Goal: Information Seeking & Learning: Find specific fact

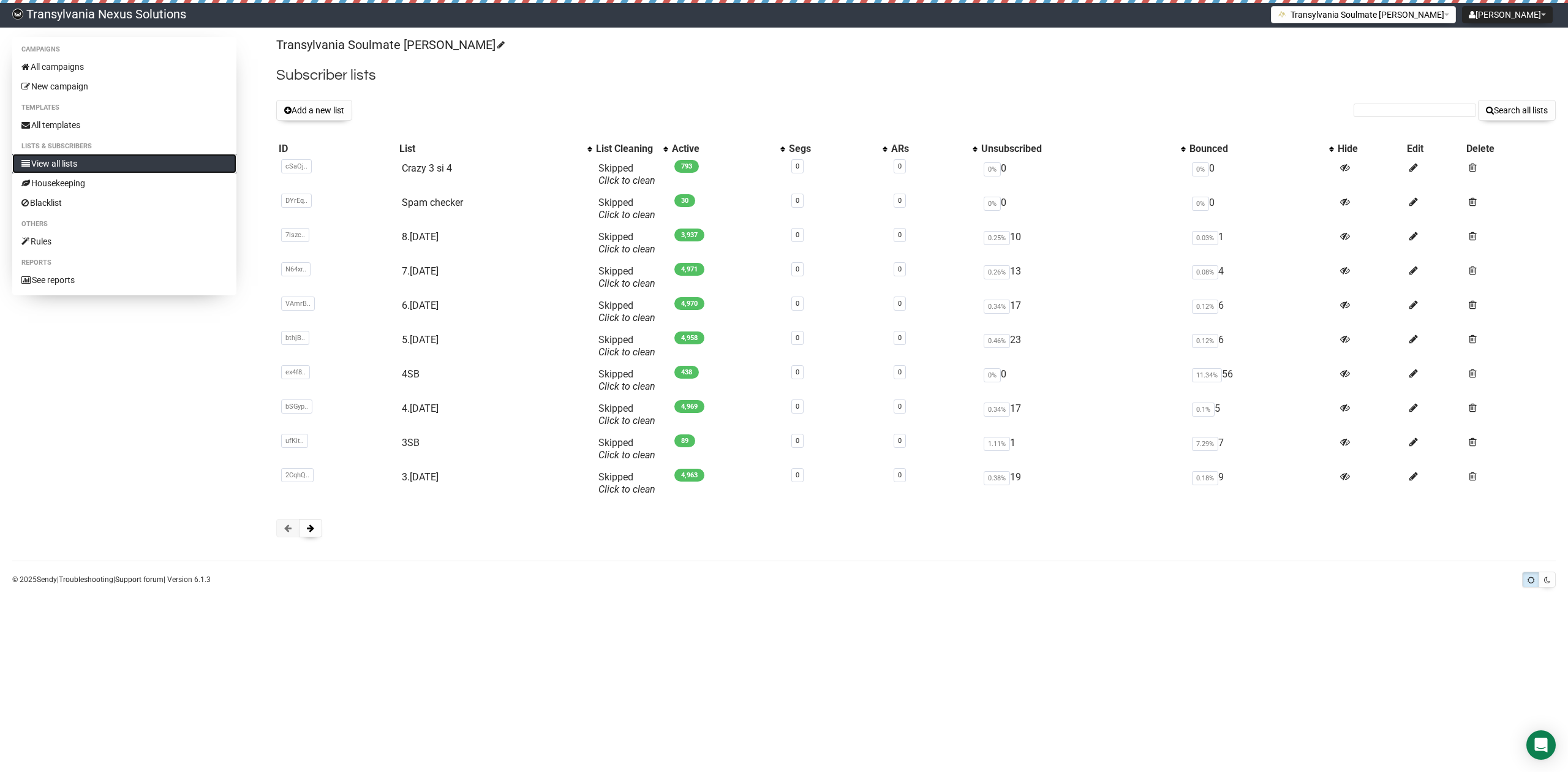
click at [92, 160] on link "View all lists" at bounding box center [124, 163] width 224 height 19
click at [1408, 116] on input "text" at bounding box center [1415, 110] width 123 height 13
paste input "siljaalter16@gmail.com"
type input "siljaalter16@gmail.com"
click at [1505, 109] on button "Search all lists" at bounding box center [1517, 111] width 78 height 21
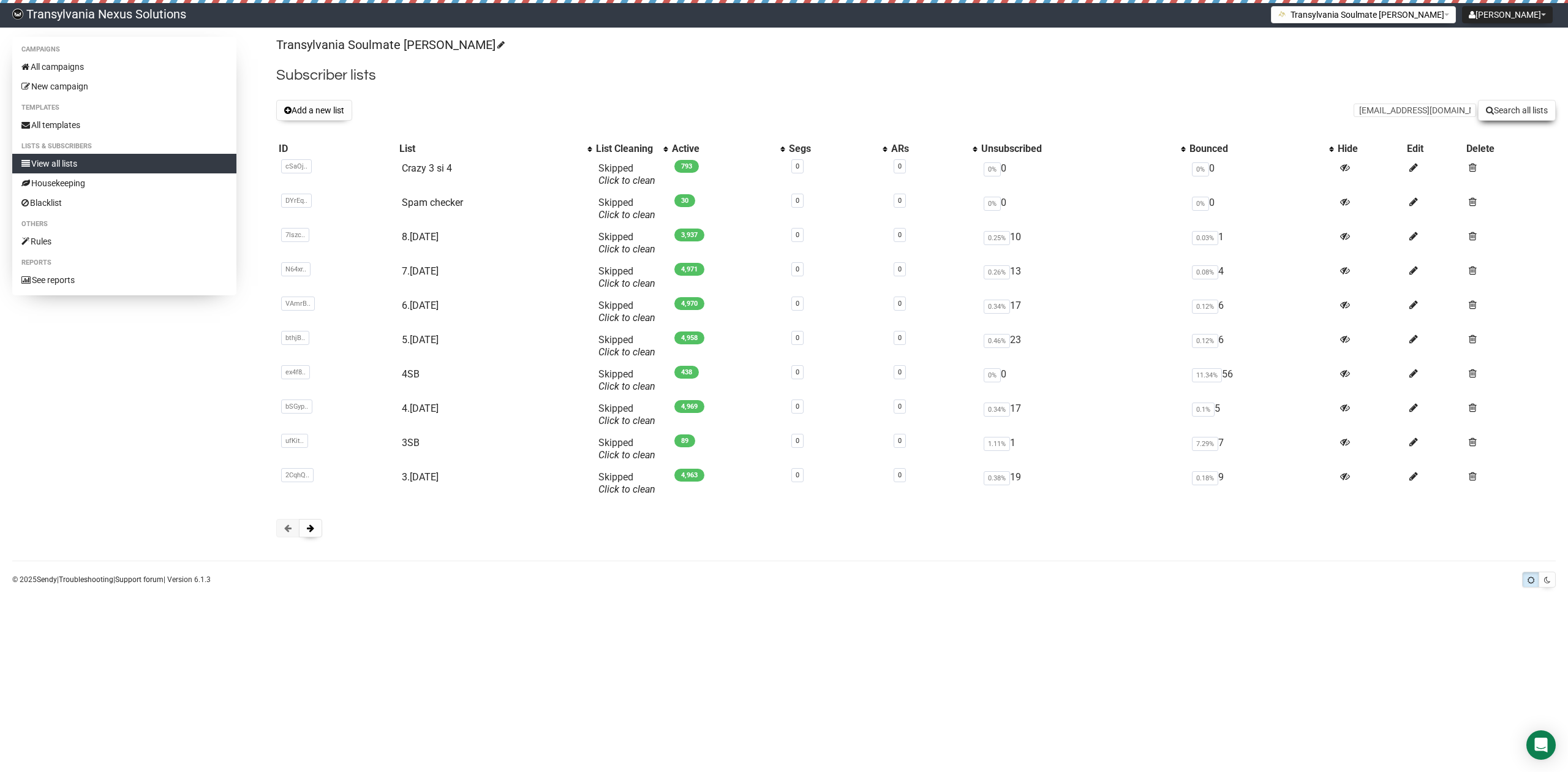
type input "siljaalter16@gmail.com"
click at [1540, 115] on button "Search all lists" at bounding box center [1517, 111] width 78 height 21
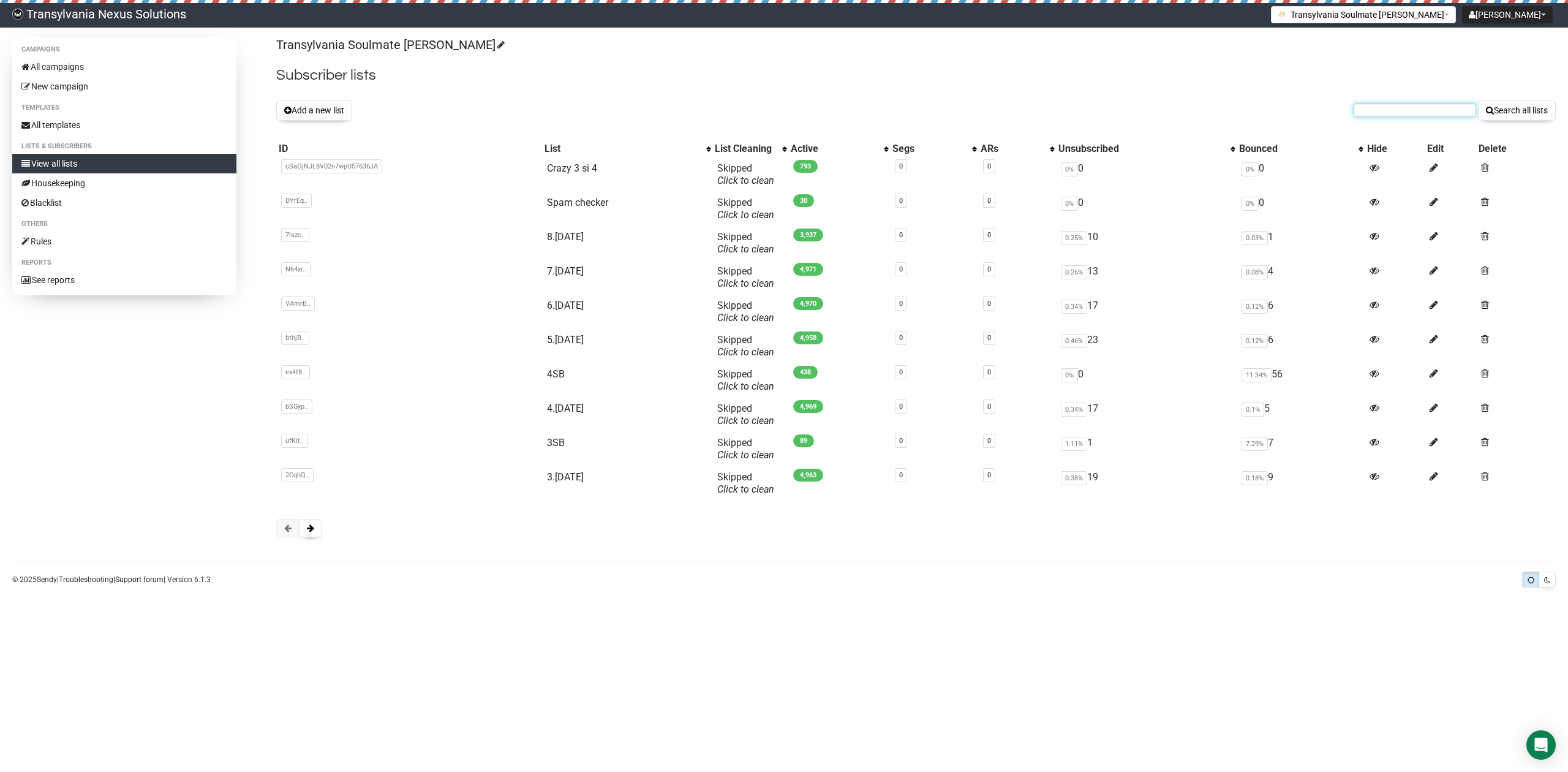
click at [1407, 104] on input "text" at bounding box center [1415, 110] width 123 height 13
paste input "sabrina.harnack@outlook.de"
type input "sabrina.harnack@outlook.de"
click at [1518, 115] on button "Search all lists" at bounding box center [1517, 111] width 78 height 21
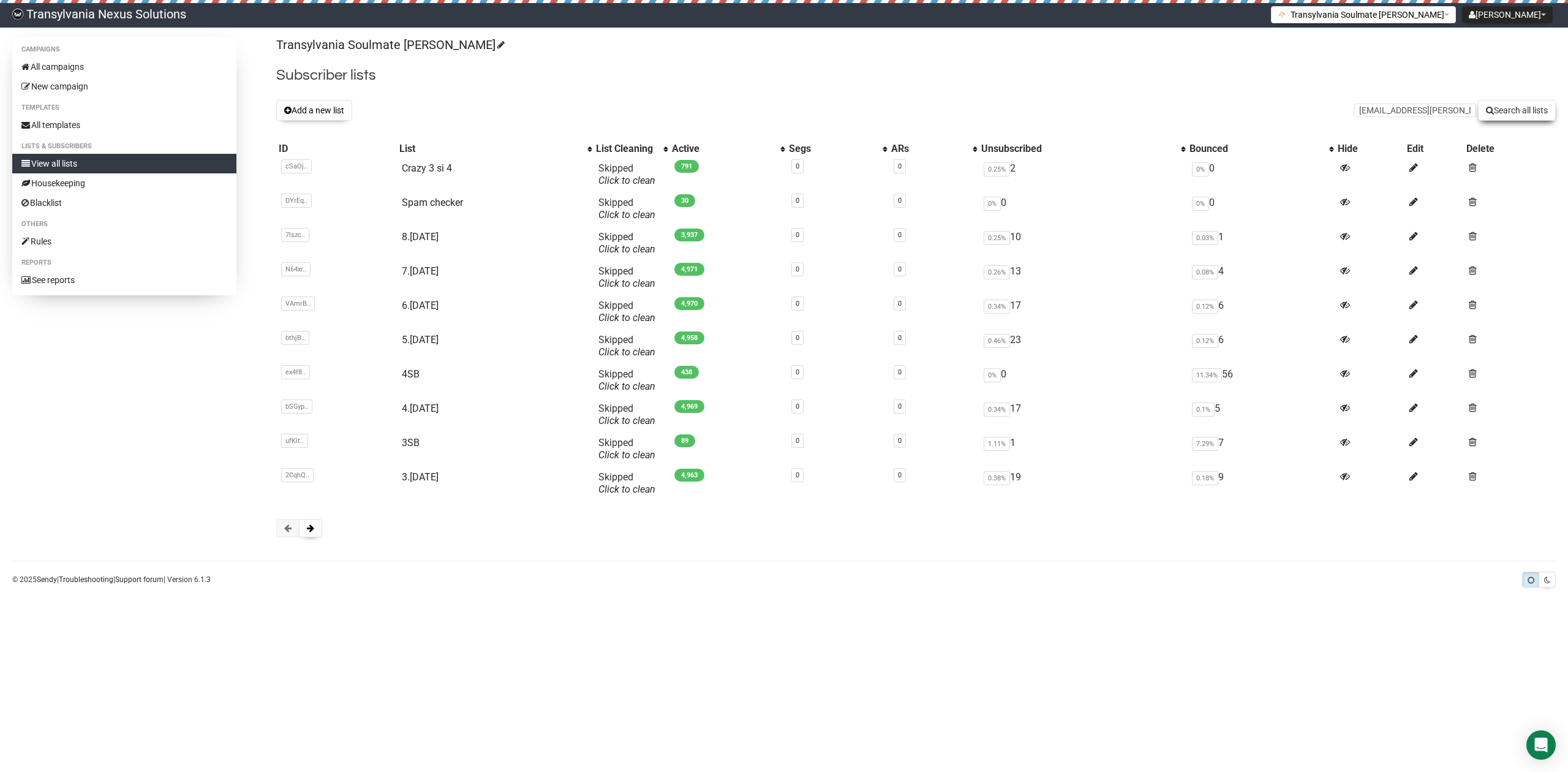
type input "lilo.behrens@bluewin.ch"
click at [1508, 113] on button "Search all lists" at bounding box center [1517, 111] width 78 height 21
click at [1381, 106] on input "text" at bounding box center [1415, 110] width 123 height 13
paste input "lilo.behrens@bluewin.ch"
type input "lilo.behrens@bluewin.ch"
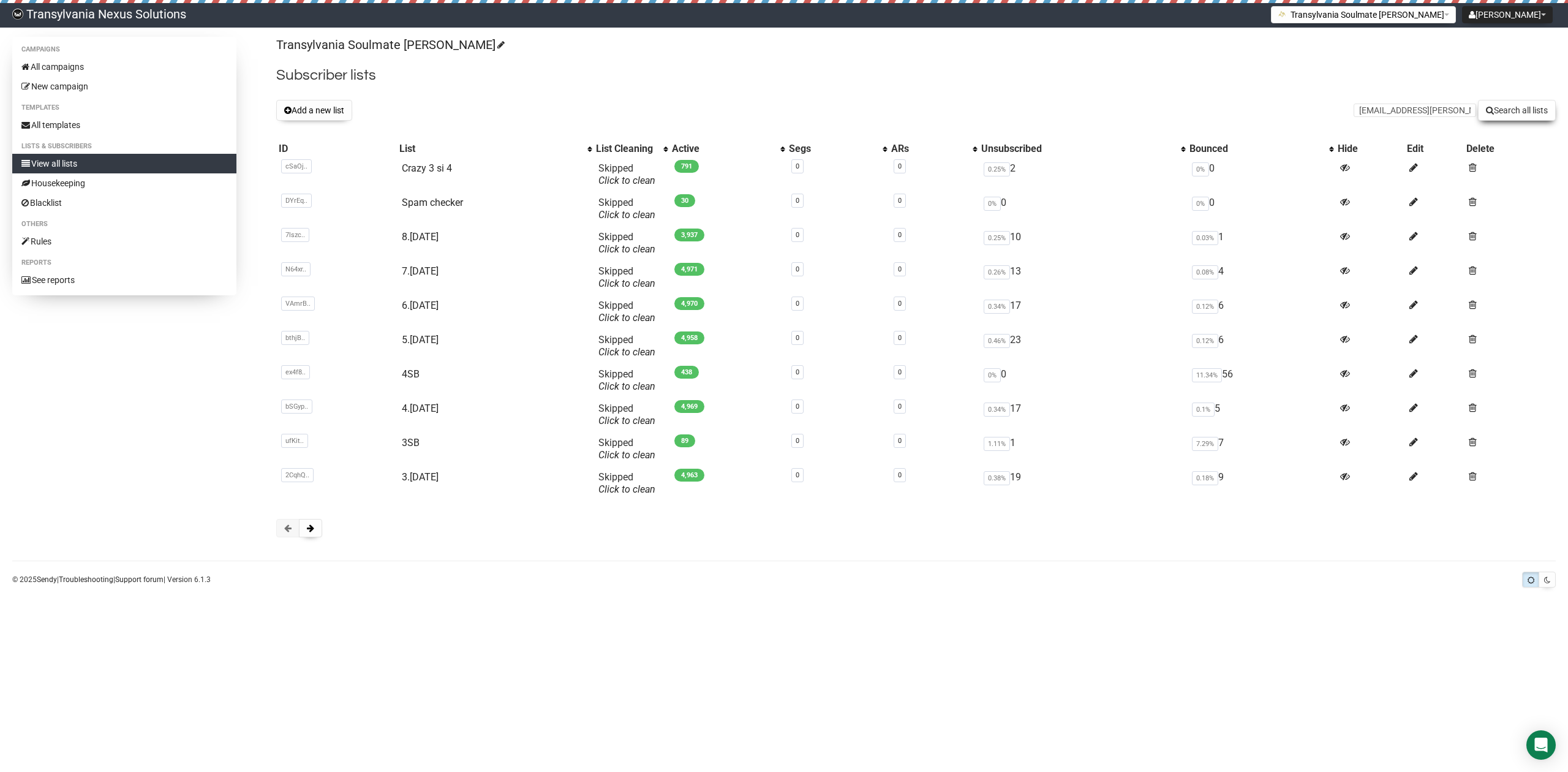
click at [1504, 114] on button "Search all lists" at bounding box center [1517, 111] width 78 height 21
click at [419, 170] on link "Crazy 3 si 4" at bounding box center [427, 167] width 51 height 11
type input "corinna.steinecke@web.de"
drag, startPoint x: 1513, startPoint y: 118, endPoint x: 1496, endPoint y: 111, distance: 18.4
click at [1512, 118] on button "Search all lists" at bounding box center [1517, 111] width 78 height 21
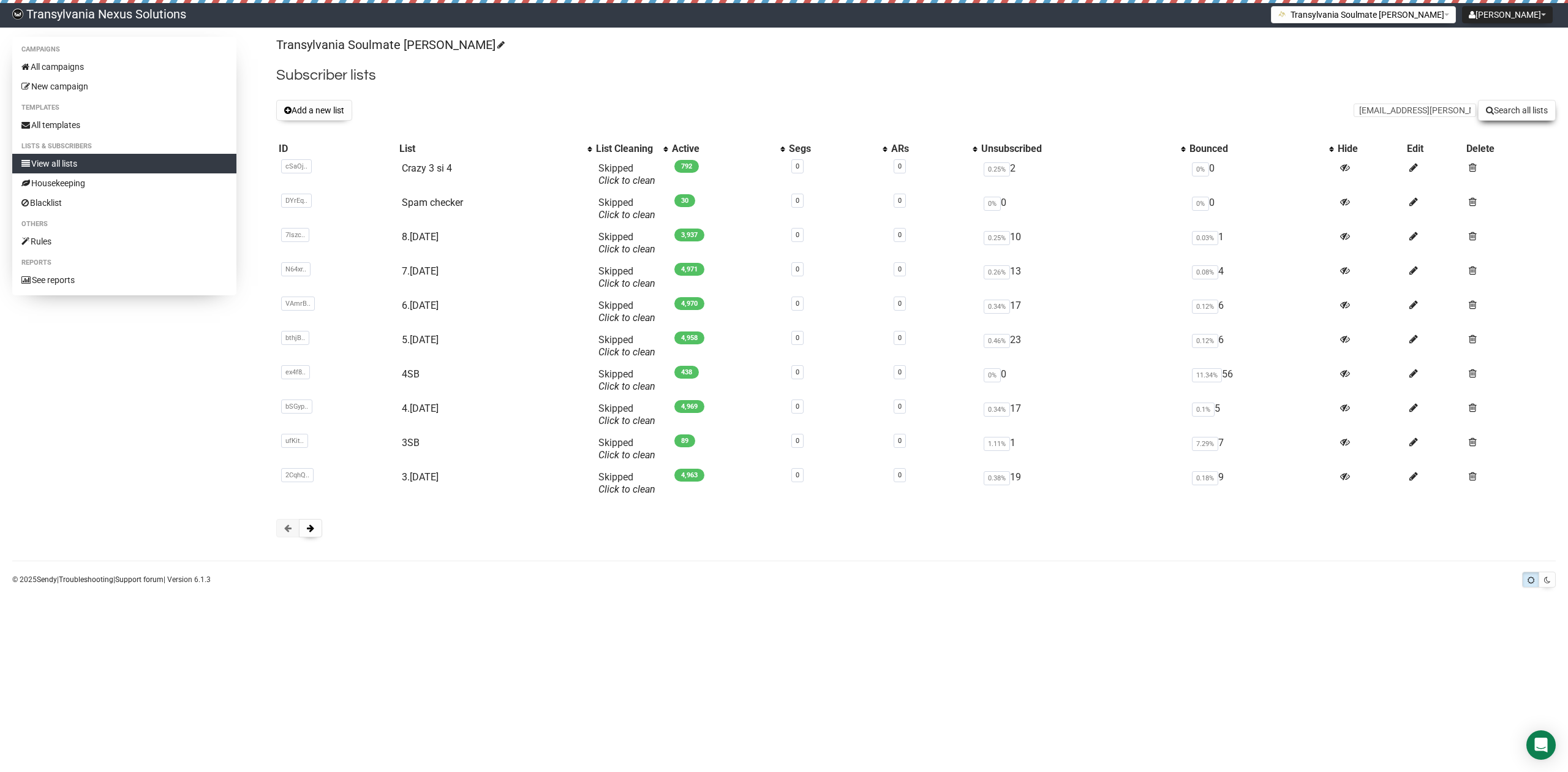
click at [1524, 111] on button "Search all lists" at bounding box center [1517, 111] width 78 height 21
click at [426, 165] on link "Crazy 3 si 4" at bounding box center [427, 167] width 51 height 11
click at [1370, 123] on div "Transylvania Soulmate [PERSON_NAME] Subscriber lists Add a new list Search all …" at bounding box center [916, 293] width 1280 height 512
click at [1362, 115] on input "text" at bounding box center [1415, 110] width 123 height 13
paste input "[EMAIL_ADDRESS][PERSON_NAME][DOMAIN_NAME]"
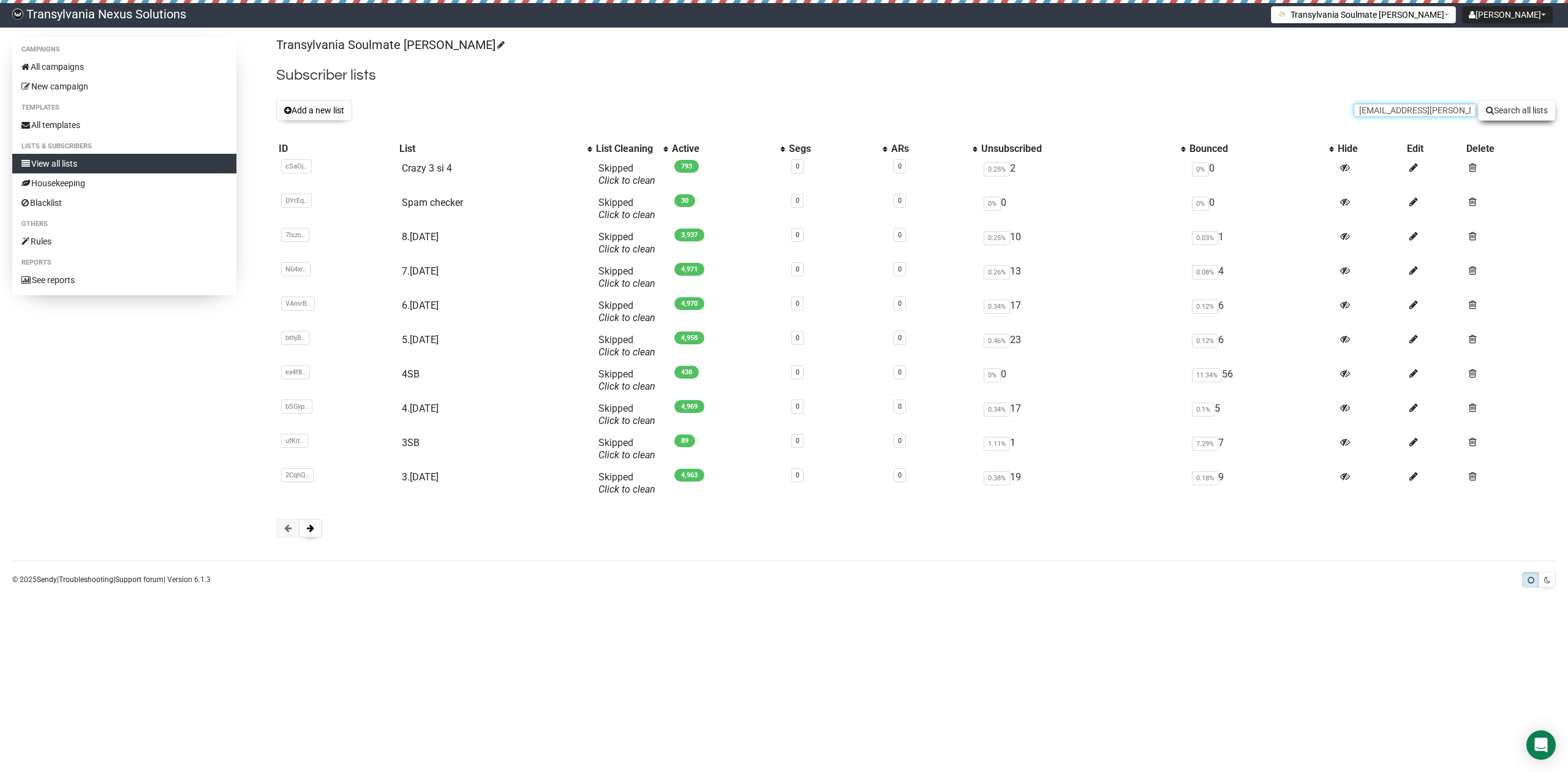
type input "[EMAIL_ADDRESS][PERSON_NAME][DOMAIN_NAME]"
click at [1523, 114] on button "Search all lists" at bounding box center [1517, 111] width 78 height 21
type input "denise.amely@gmx.net"
click at [1522, 108] on button "Search all lists" at bounding box center [1517, 111] width 78 height 21
click at [96, 159] on link "View all lists" at bounding box center [124, 163] width 224 height 19
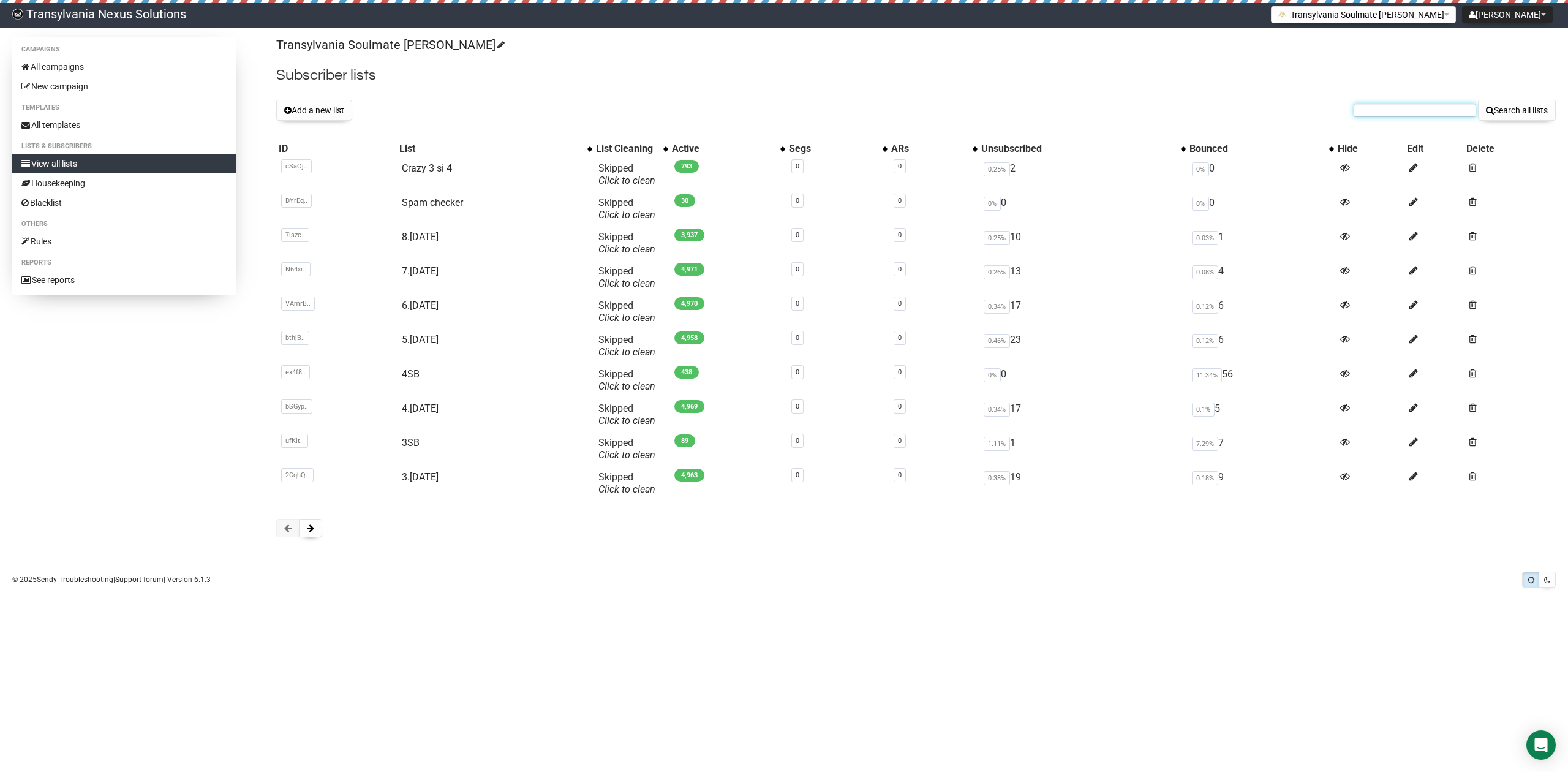
click at [1383, 111] on input "text" at bounding box center [1415, 110] width 123 height 13
paste input "[EMAIL_ADDRESS][PERSON_NAME][DOMAIN_NAME]"
type input "[EMAIL_ADDRESS][PERSON_NAME][DOMAIN_NAME]"
click at [1538, 113] on button "Search all lists" at bounding box center [1517, 111] width 78 height 21
click at [1384, 120] on form "Search all lists" at bounding box center [1455, 111] width 202 height 21
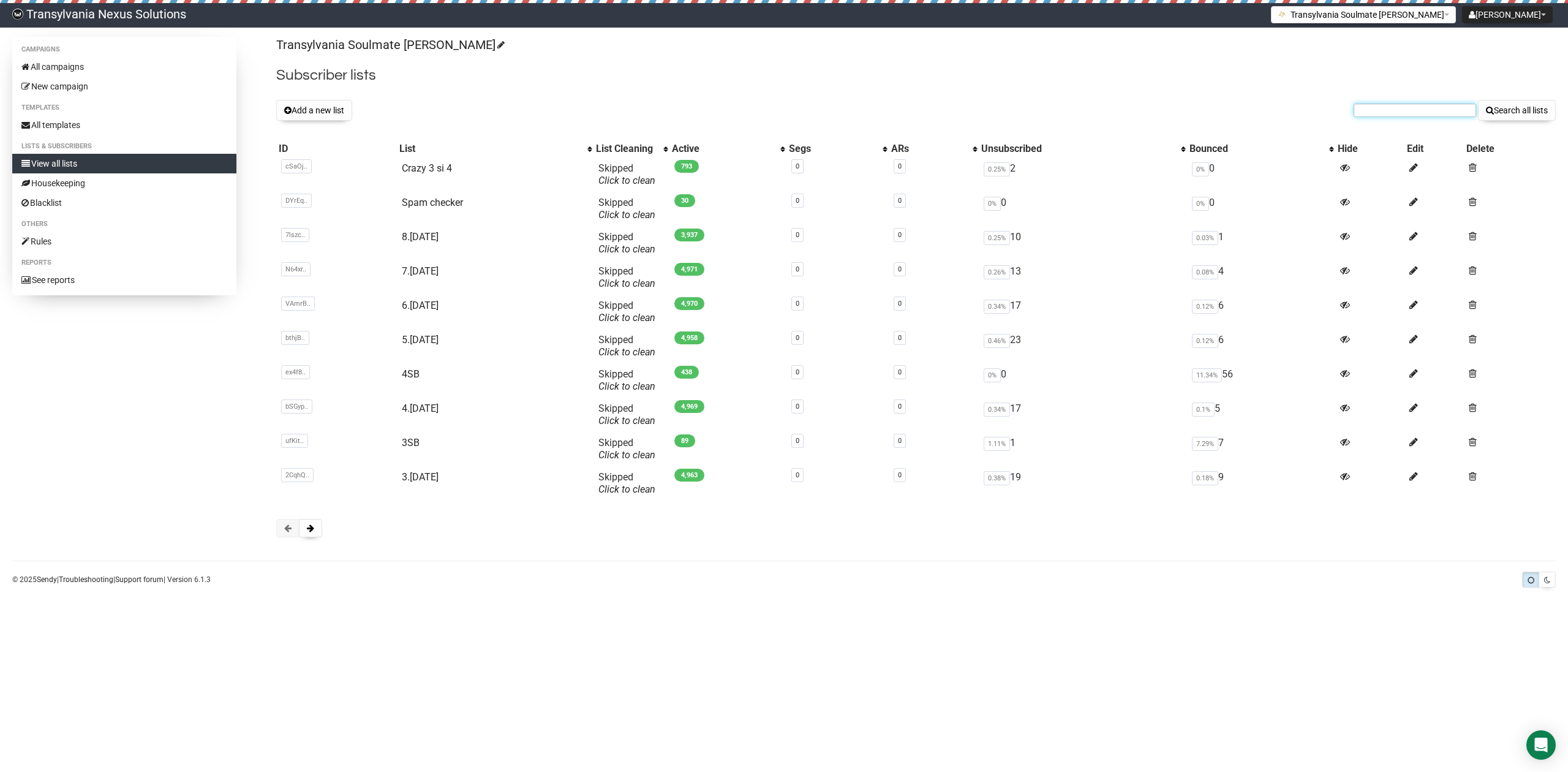
click at [1384, 116] on input "text" at bounding box center [1415, 110] width 123 height 13
paste input "dautelkarolina@hotmail.com"
type input "dautelkarolina@hotmail.com"
click at [1510, 112] on button "Search all lists" at bounding box center [1517, 111] width 78 height 21
type input "[EMAIL_ADDRESS][DOMAIN_NAME]"
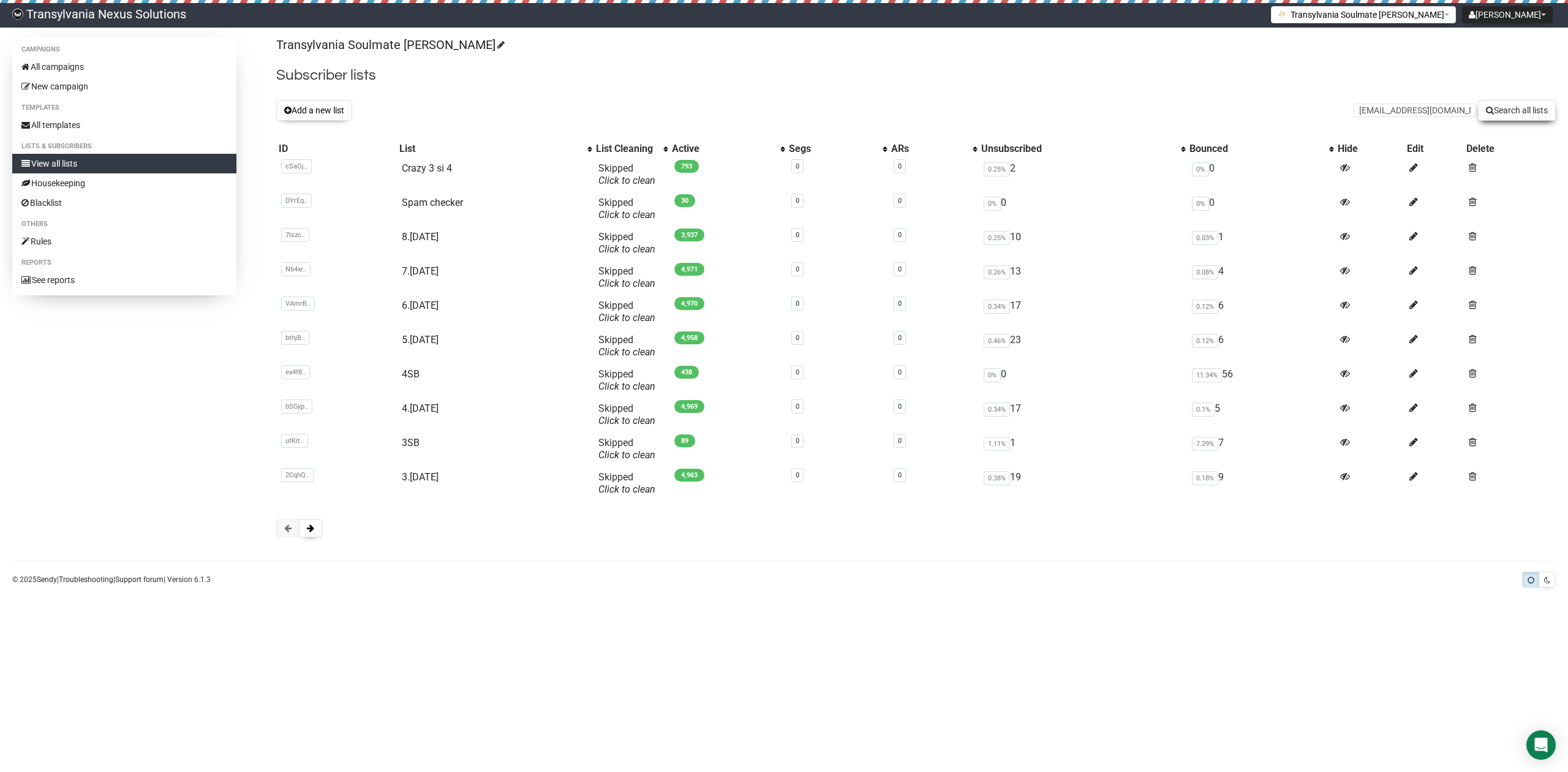
click at [1524, 109] on button "Search all lists" at bounding box center [1517, 111] width 78 height 21
type input "[EMAIL_ADDRESS][DOMAIN_NAME]"
click at [1508, 112] on button "Search all lists" at bounding box center [1517, 111] width 78 height 21
click at [1398, 103] on form "Search all lists" at bounding box center [1455, 111] width 202 height 21
paste input "inaneumann12@gmail.com"
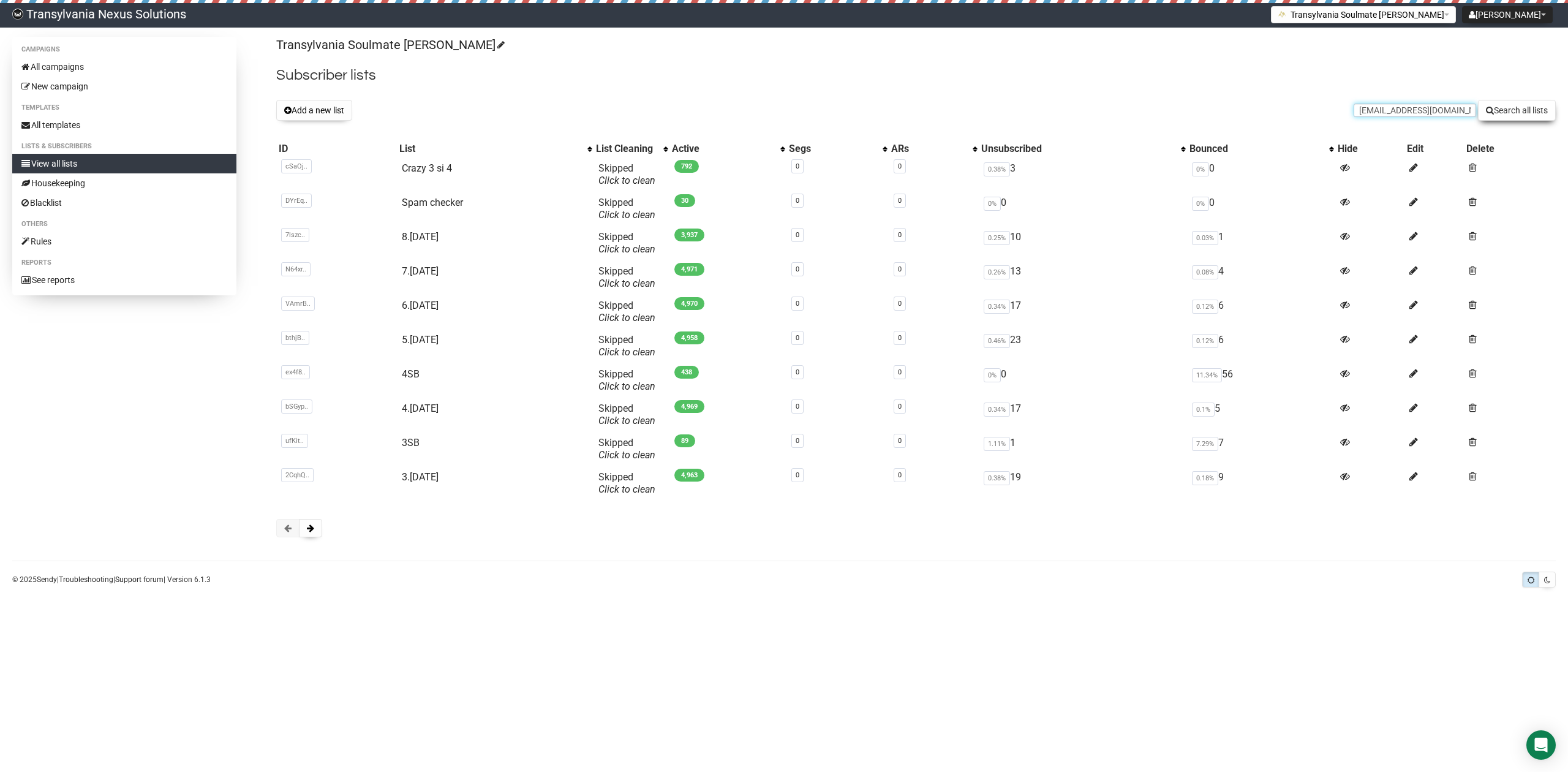
type input "inaneumann12@gmail.com"
click at [1530, 100] on button "Search all lists" at bounding box center [1517, 111] width 78 height 21
